Goal: Information Seeking & Learning: Learn about a topic

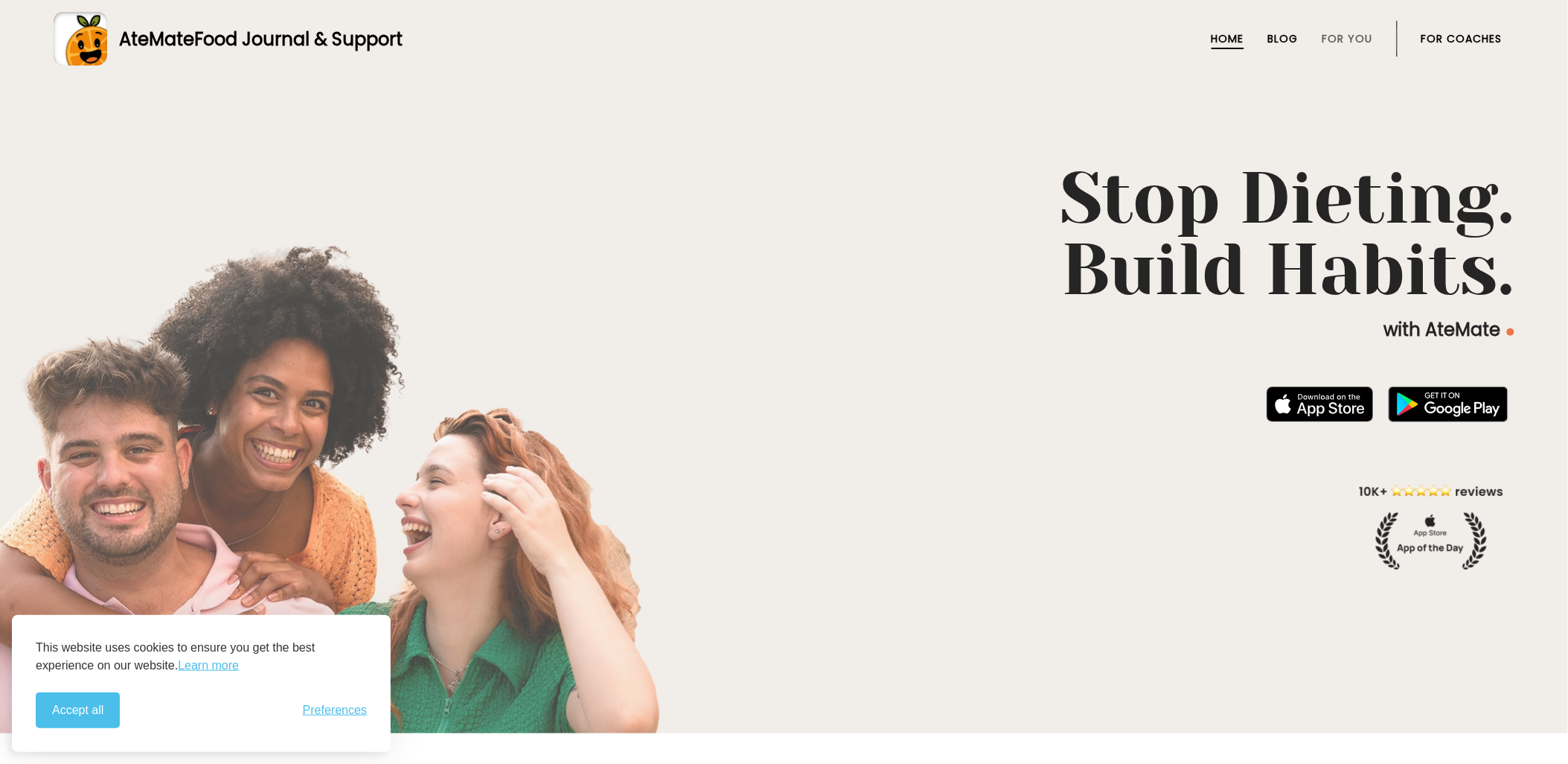
click at [1284, 41] on link "Blog" at bounding box center [1283, 39] width 30 height 12
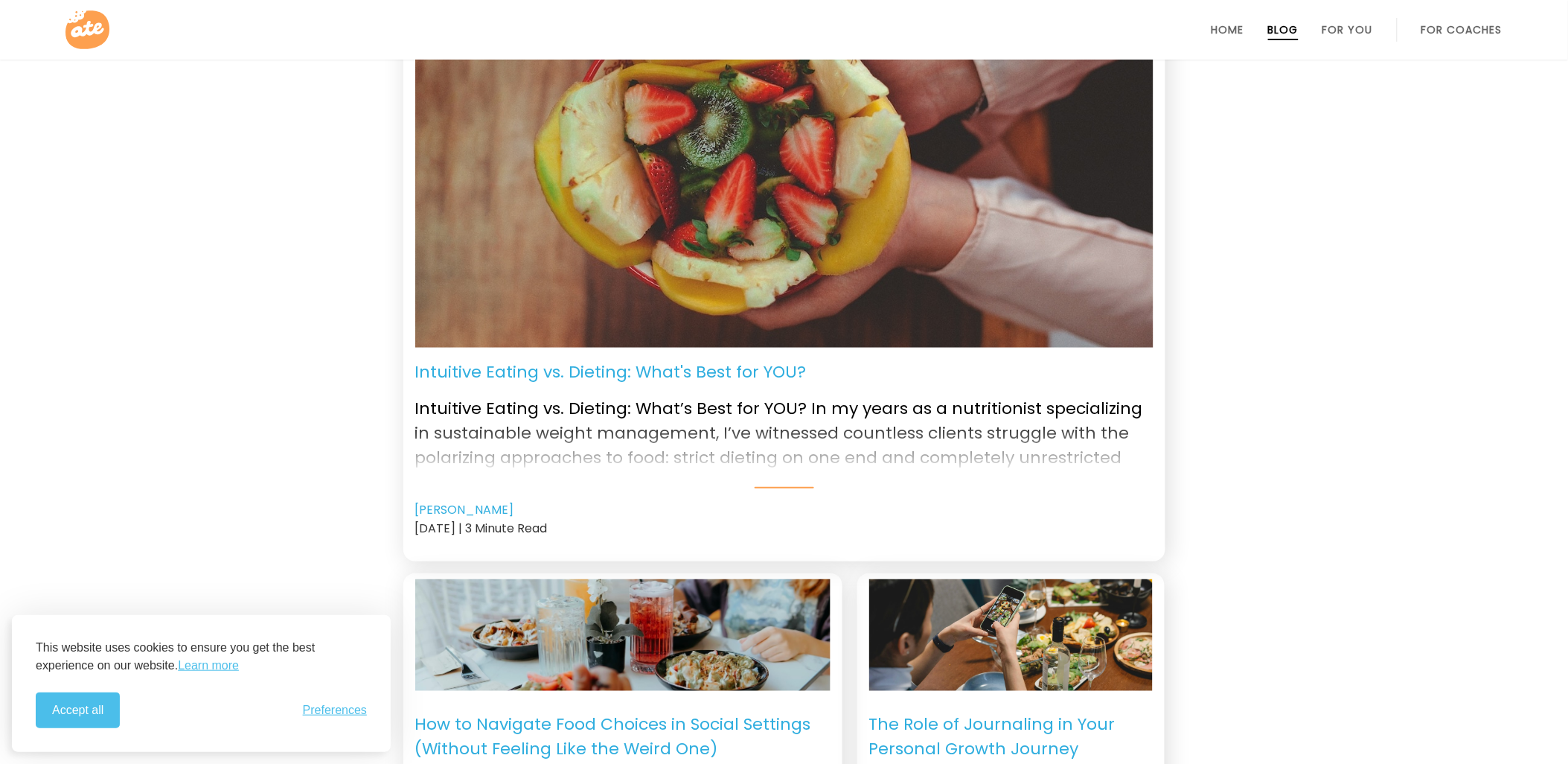
scroll to position [165, 0]
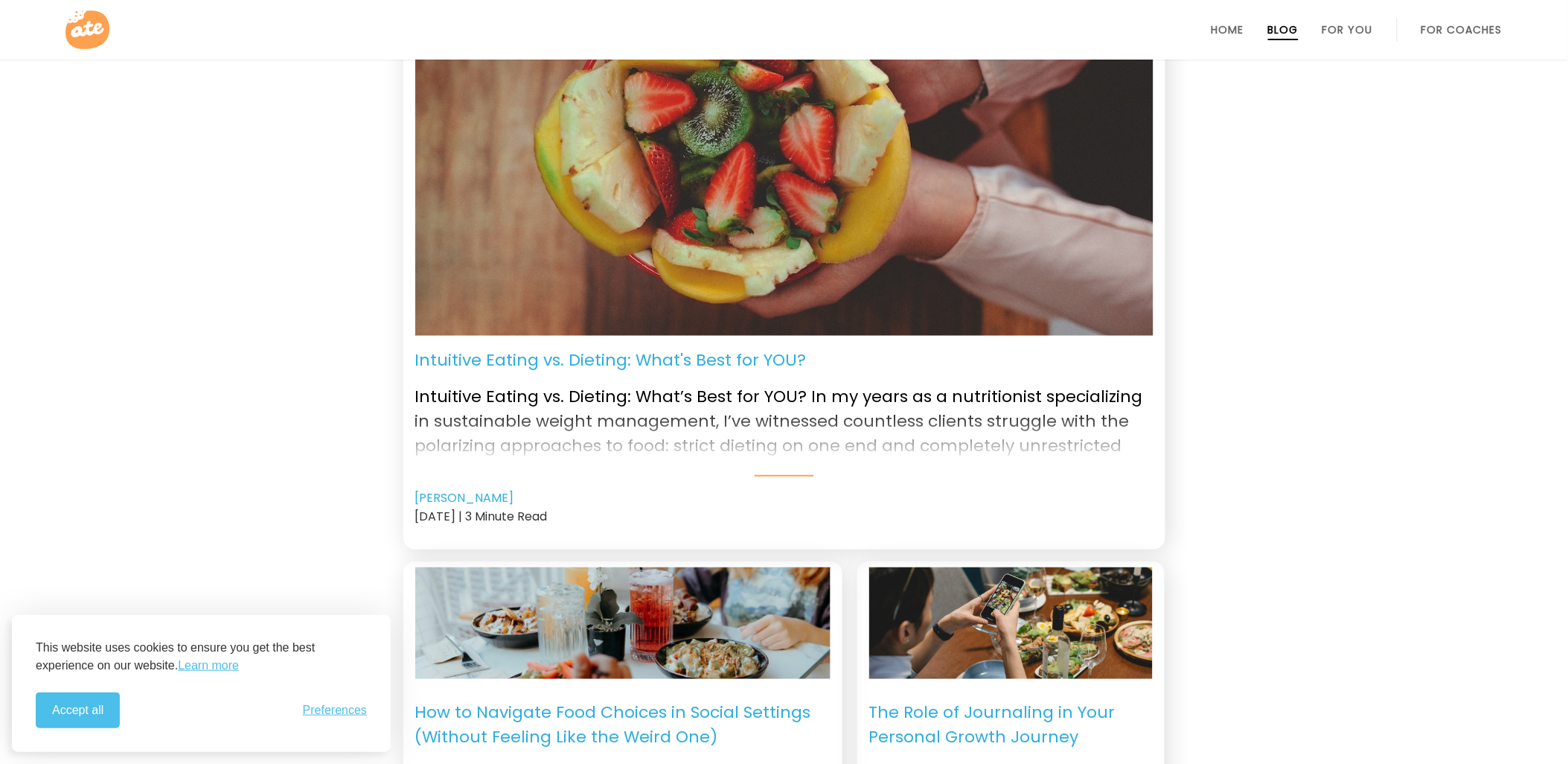
click at [655, 355] on p "Intuitive Eating vs. Dieting: What's Best for YOU?" at bounding box center [611, 360] width 392 height 24
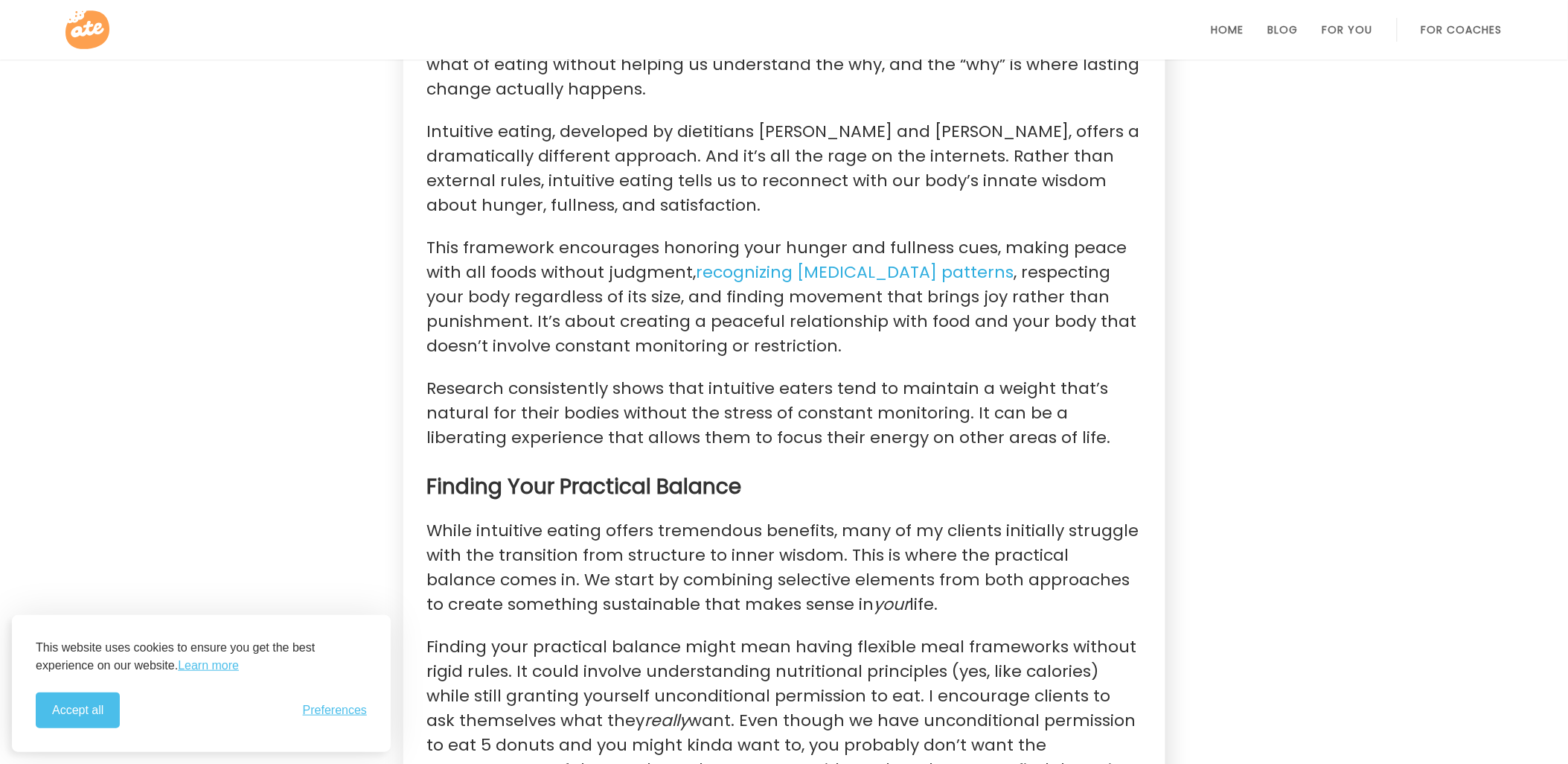
scroll to position [1240, 0]
